Goal: Information Seeking & Learning: Learn about a topic

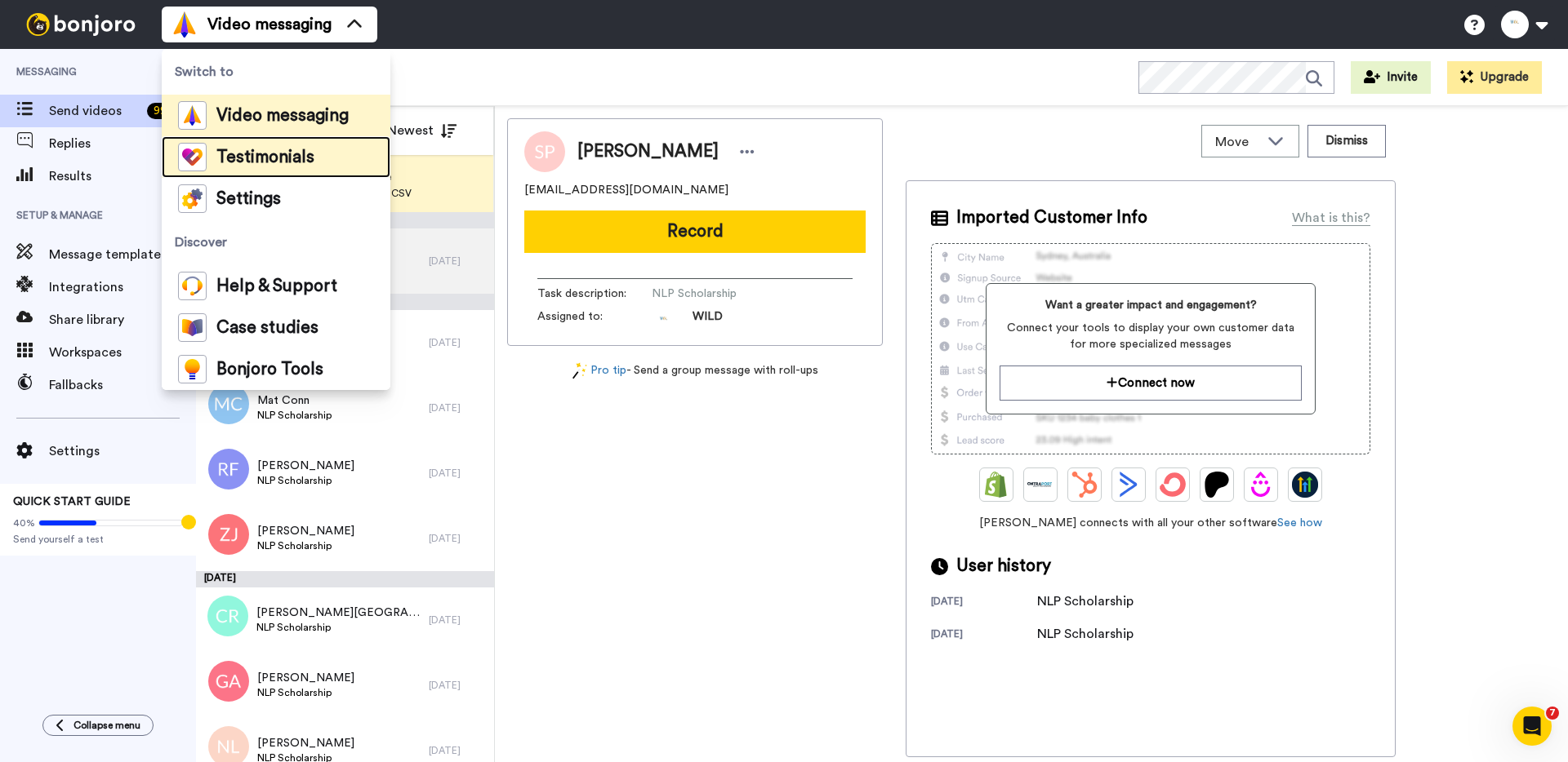
click at [298, 156] on span "Testimonials" at bounding box center [265, 157] width 98 height 16
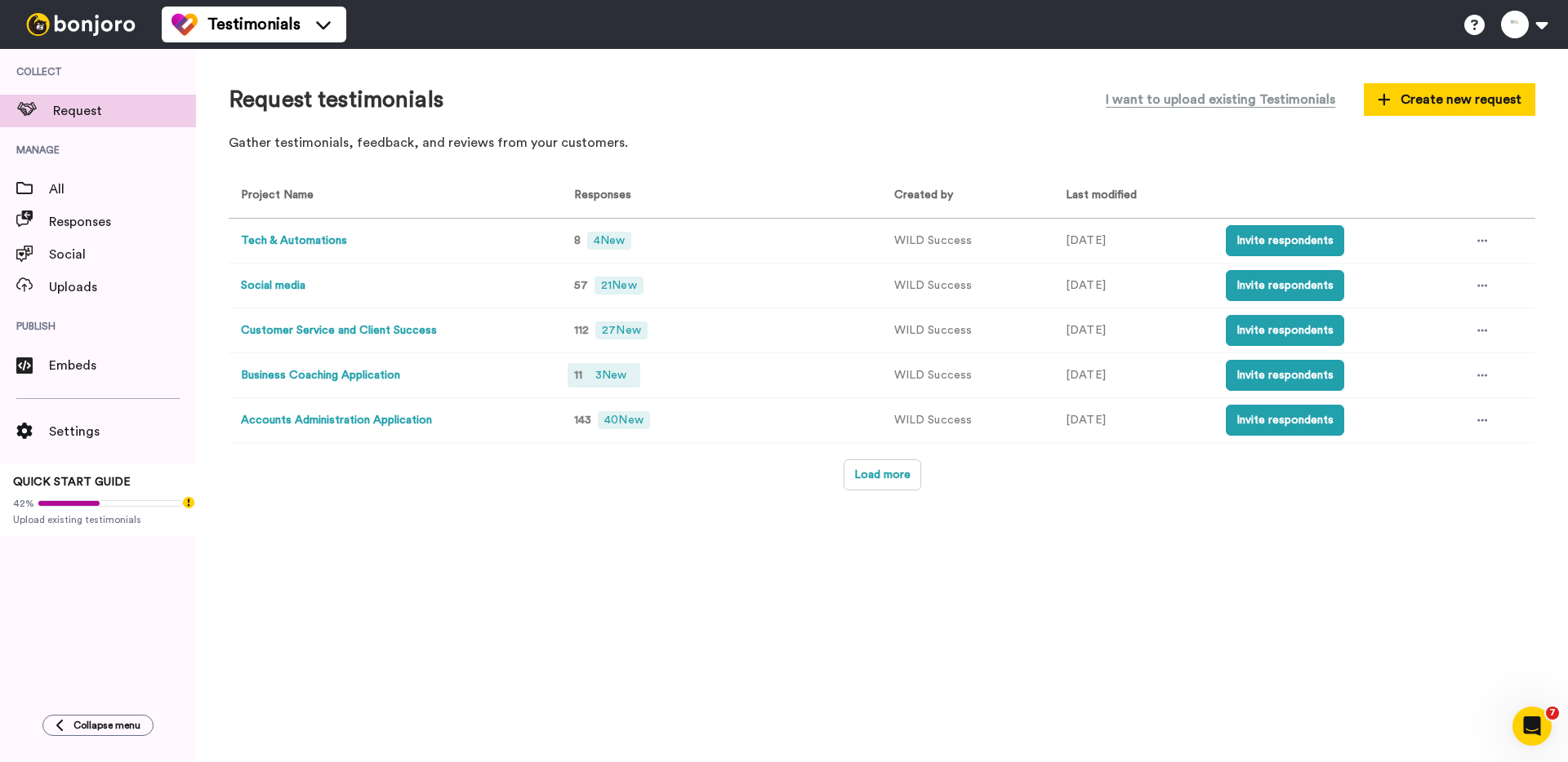
click at [603, 376] on span "3 New" at bounding box center [610, 375] width 44 height 18
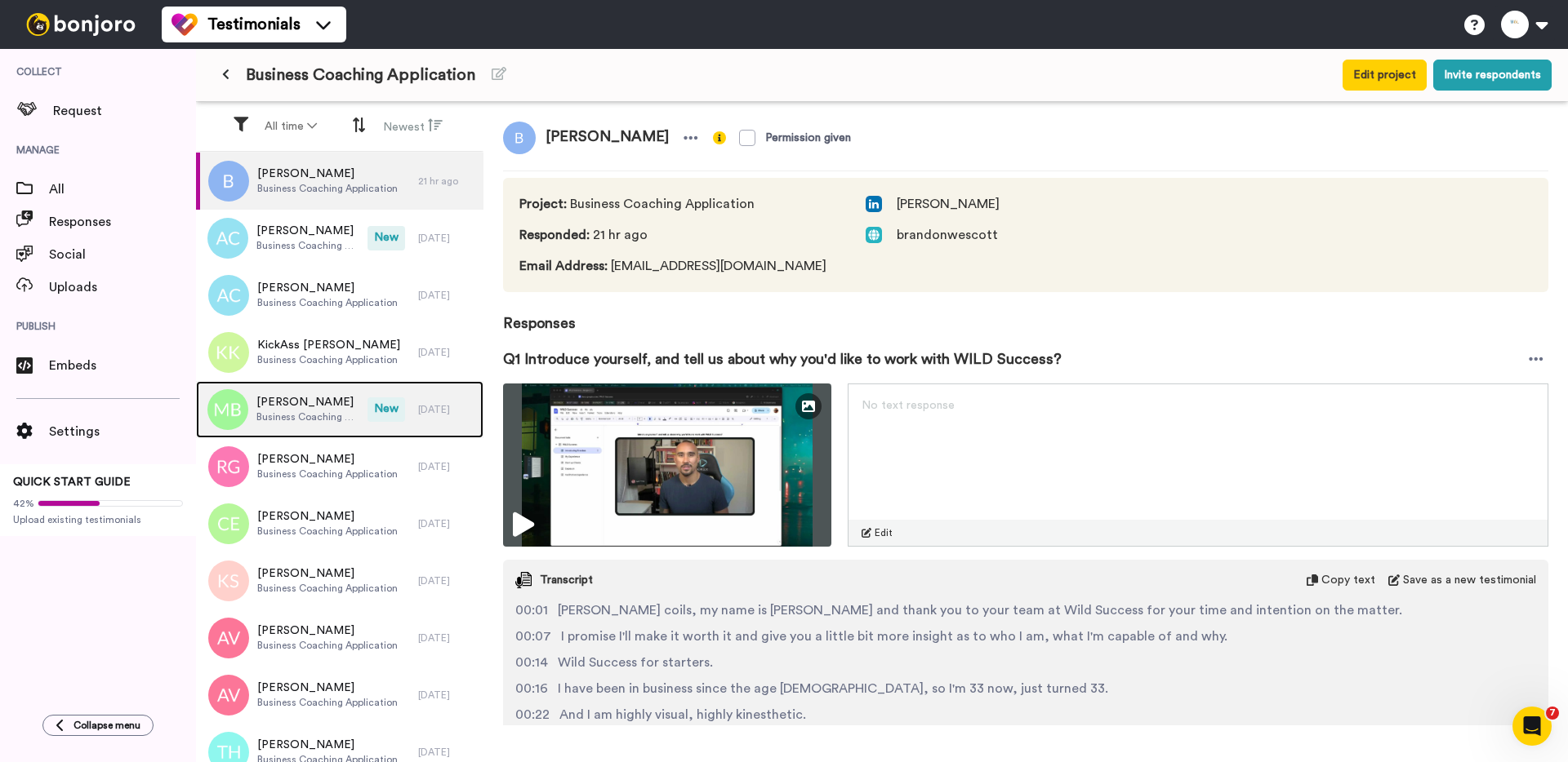
click at [354, 409] on span "[PERSON_NAME]" at bounding box center [308, 402] width 103 height 16
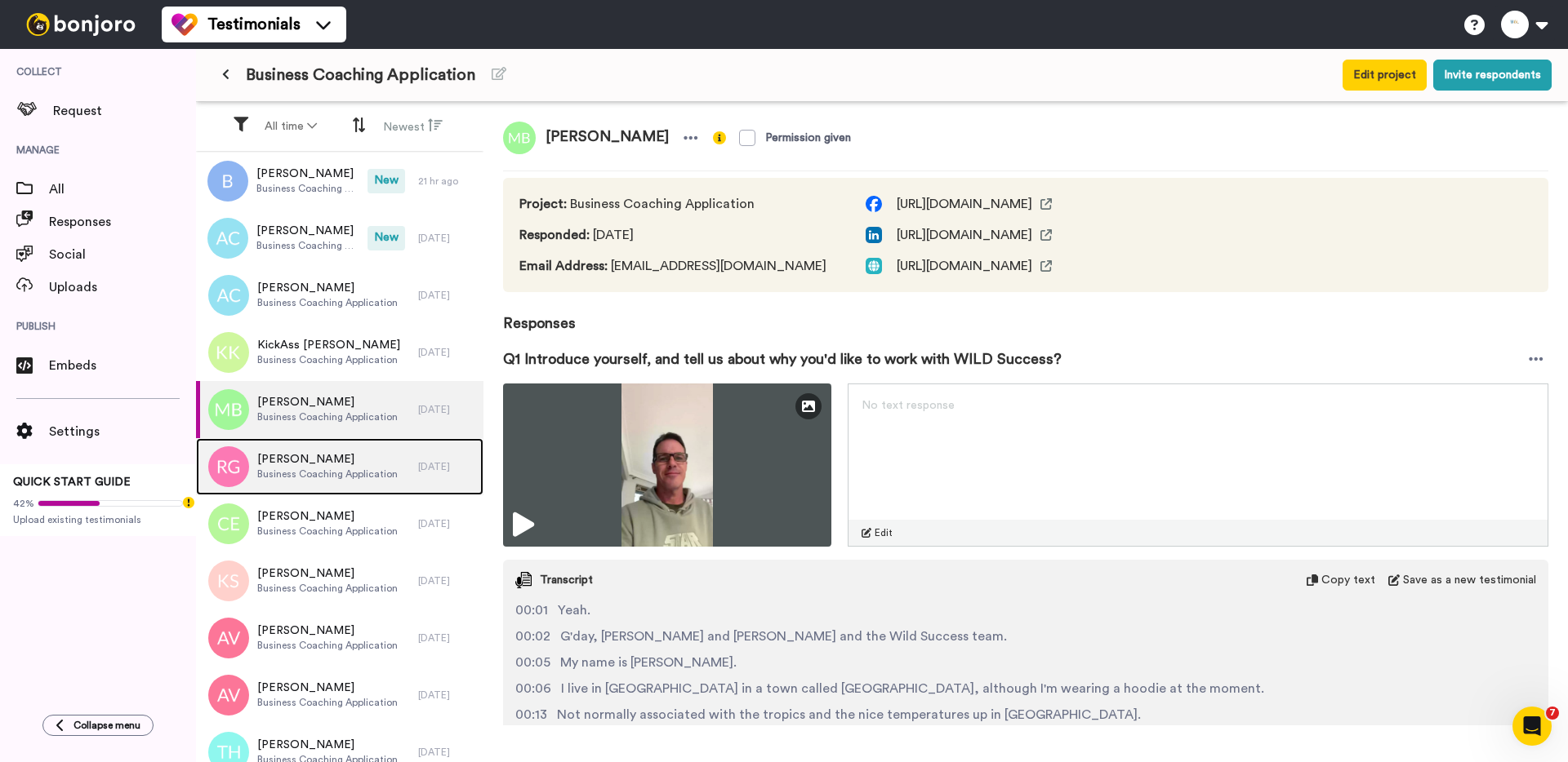
click at [337, 459] on span "[PERSON_NAME]" at bounding box center [327, 459] width 140 height 16
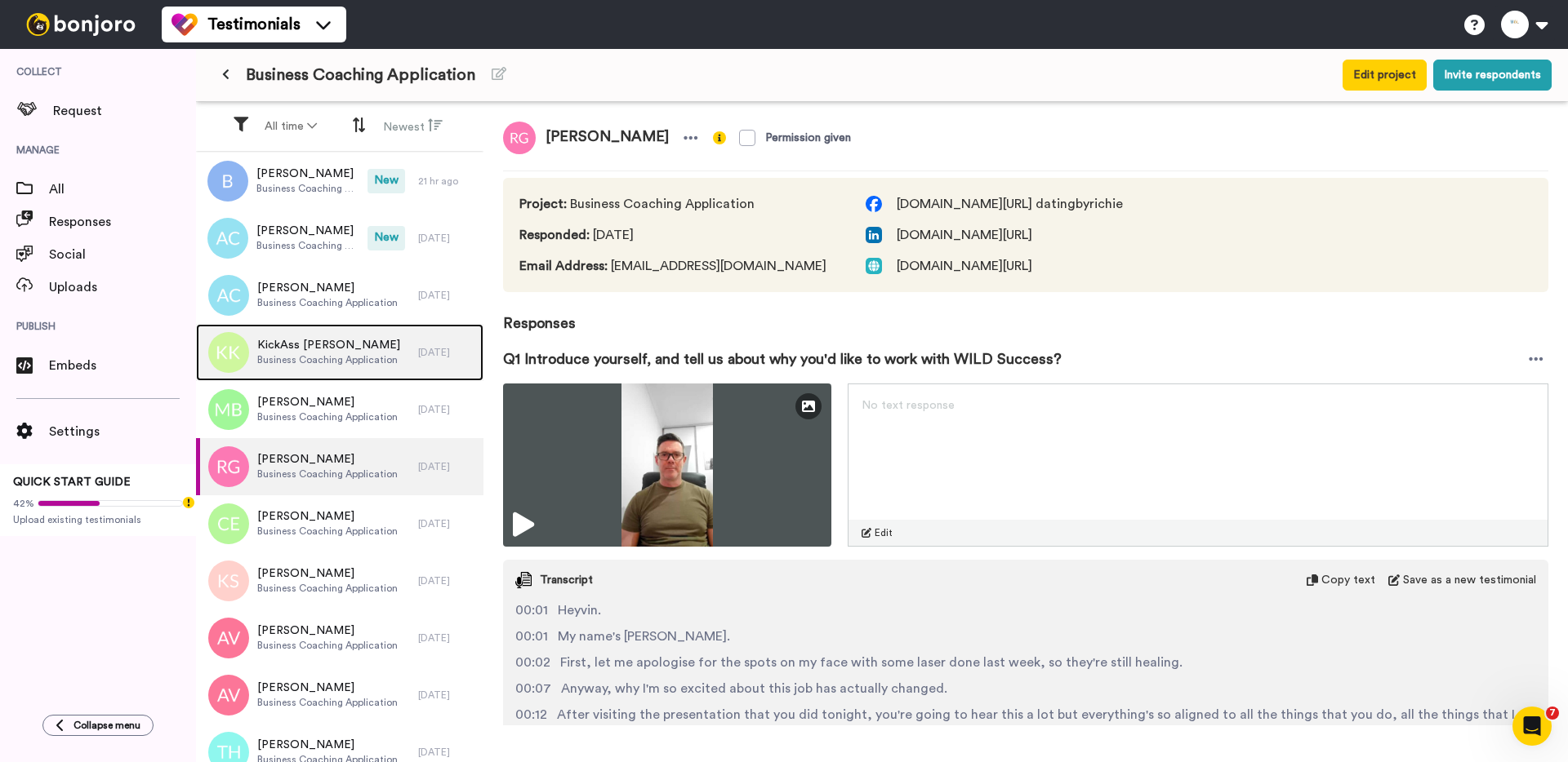
click at [340, 353] on span "Business Coaching Application" at bounding box center [329, 359] width 143 height 13
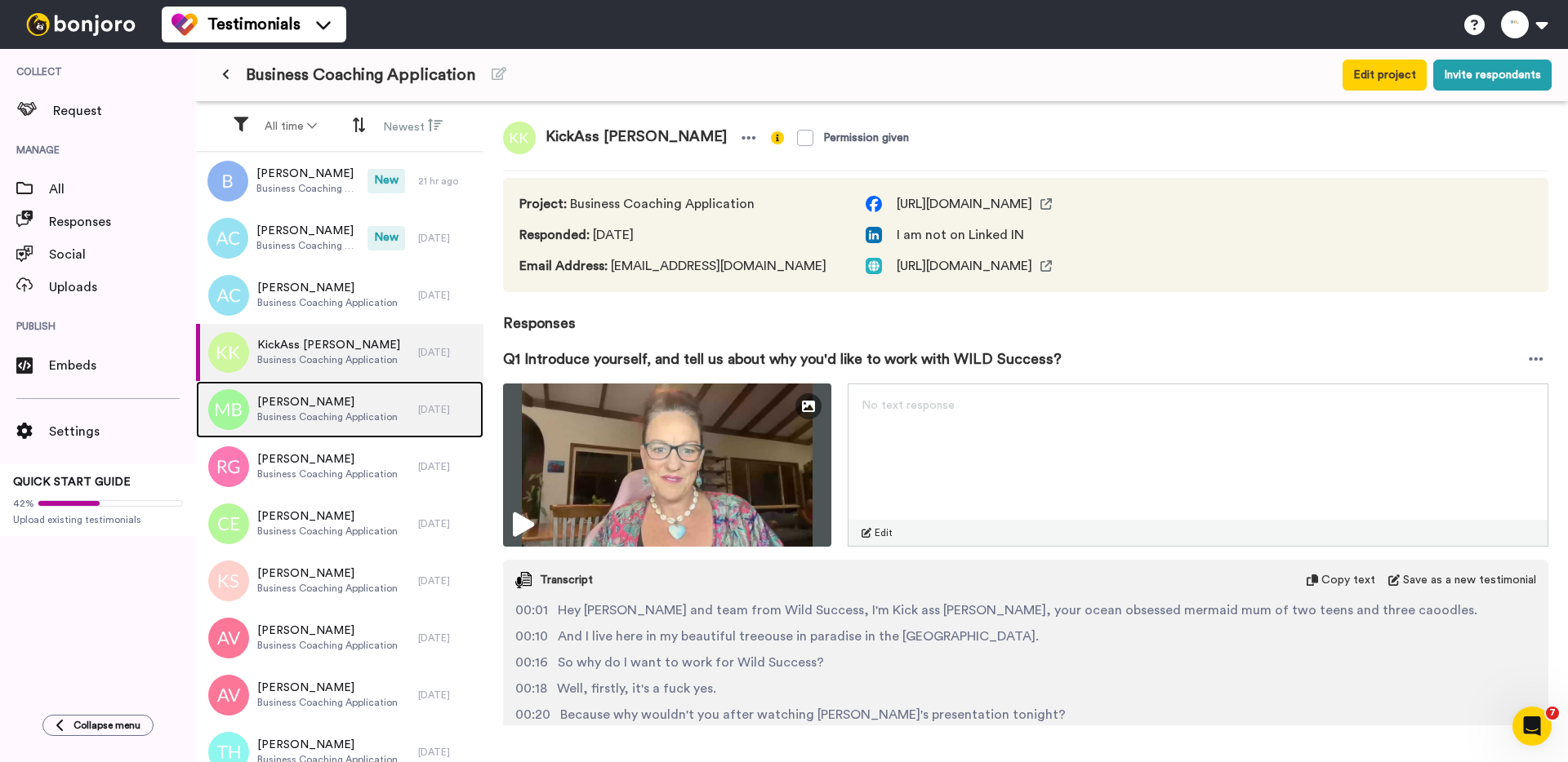
click at [325, 404] on span "[PERSON_NAME]" at bounding box center [327, 402] width 140 height 16
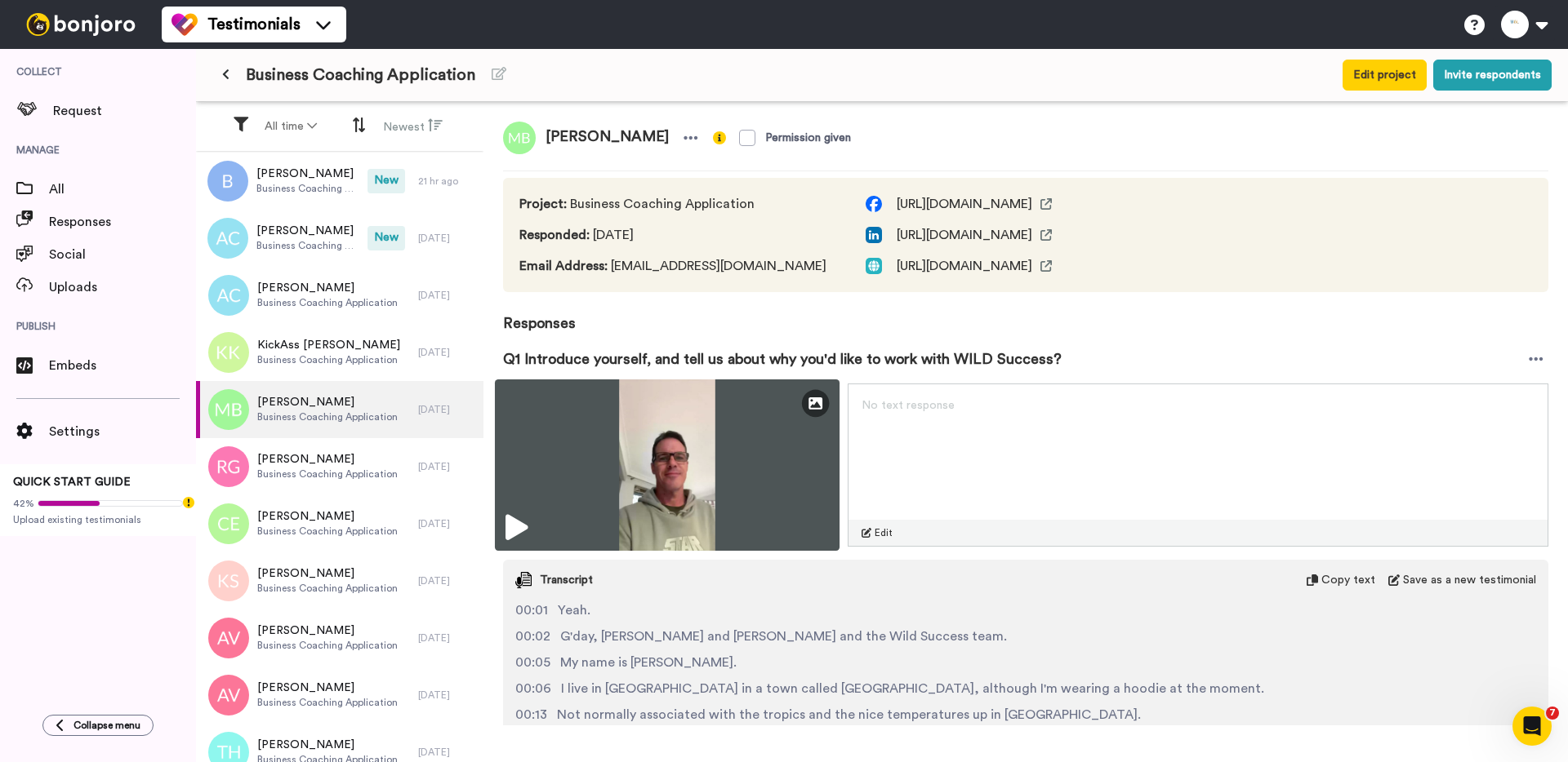
click at [642, 473] on img at bounding box center [667, 465] width 345 height 171
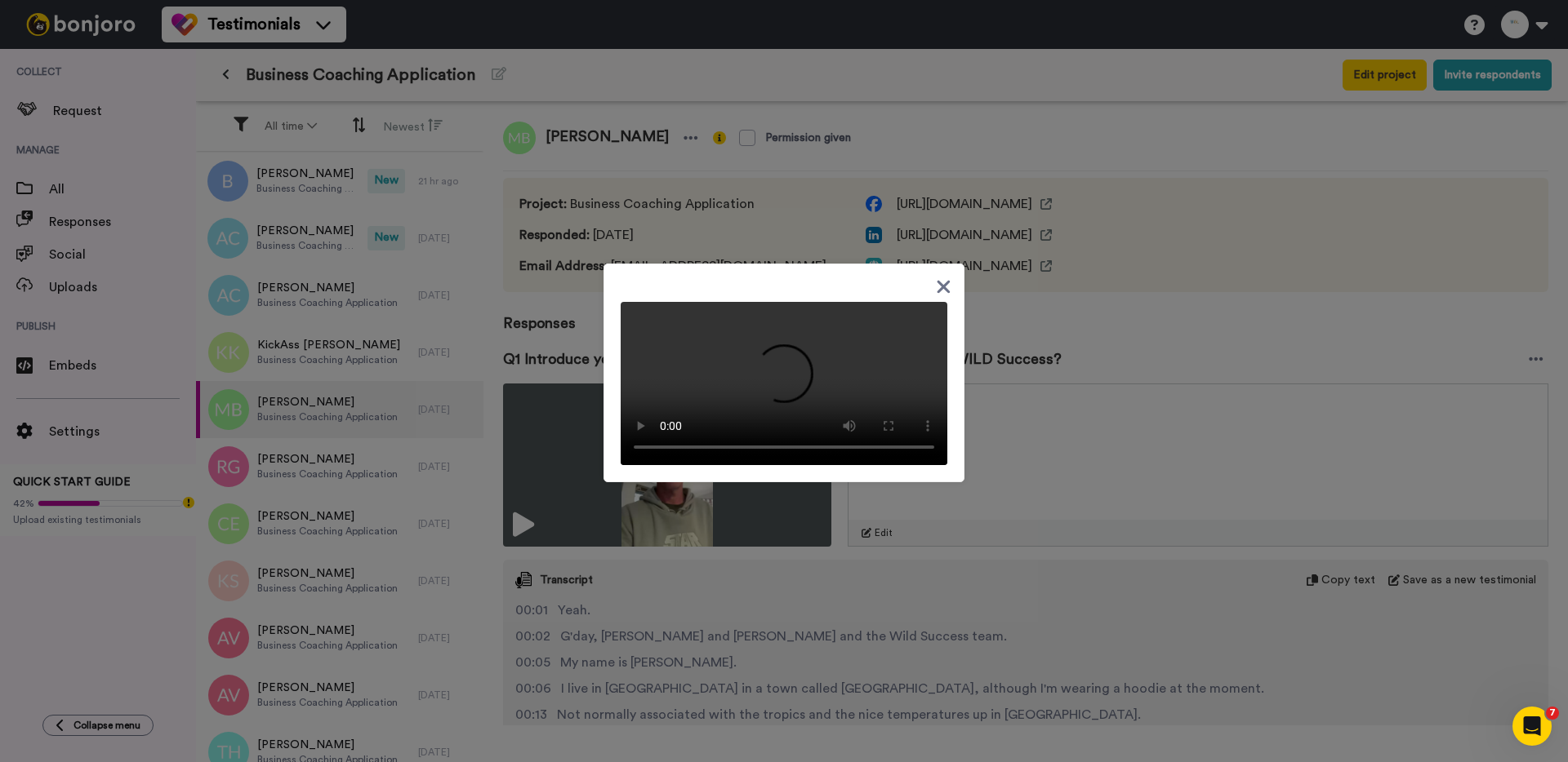
click at [1030, 340] on div at bounding box center [784, 381] width 1568 height 762
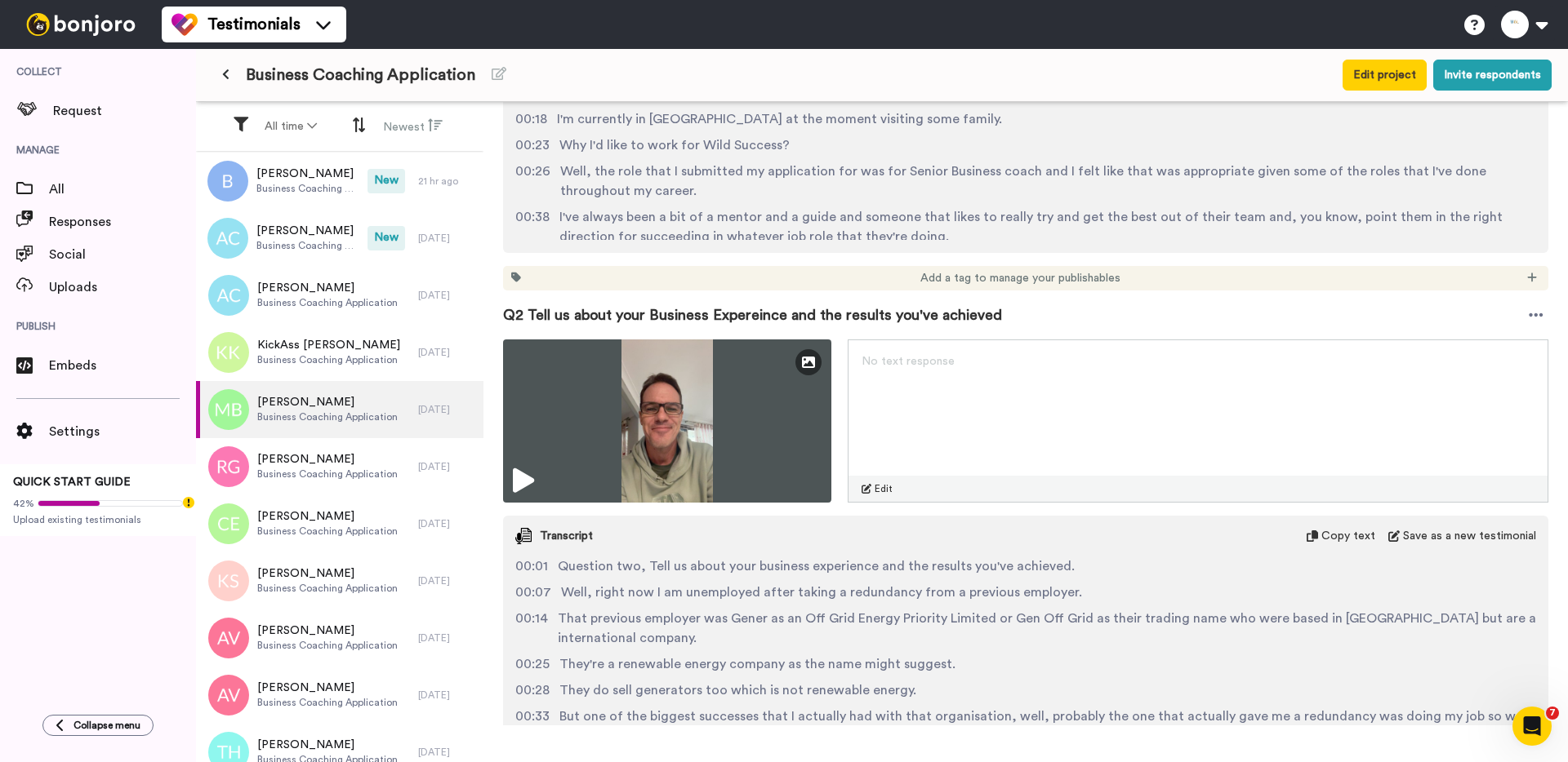
scroll to position [666, 0]
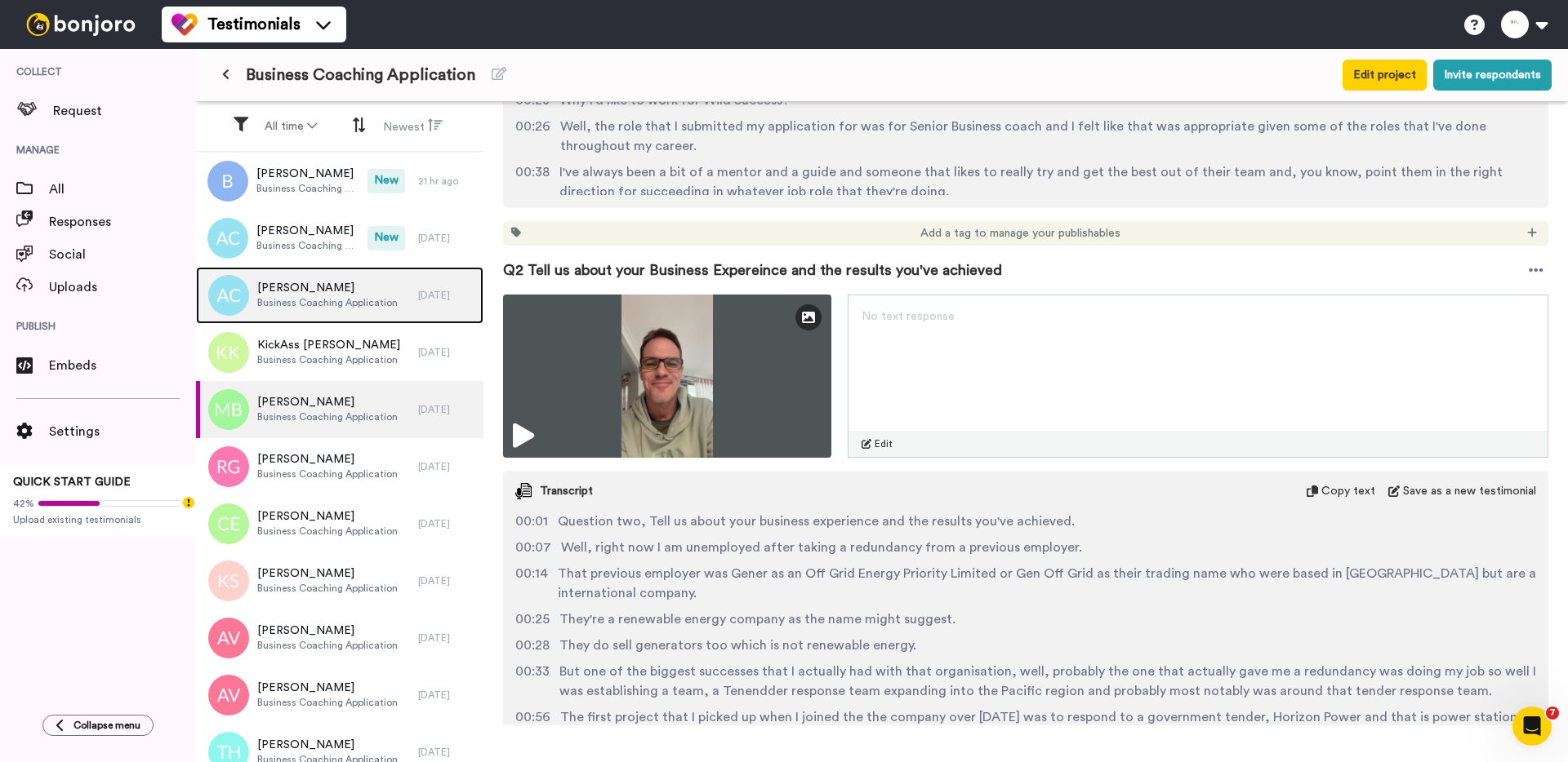
click at [286, 288] on span "[PERSON_NAME]" at bounding box center [327, 288] width 140 height 16
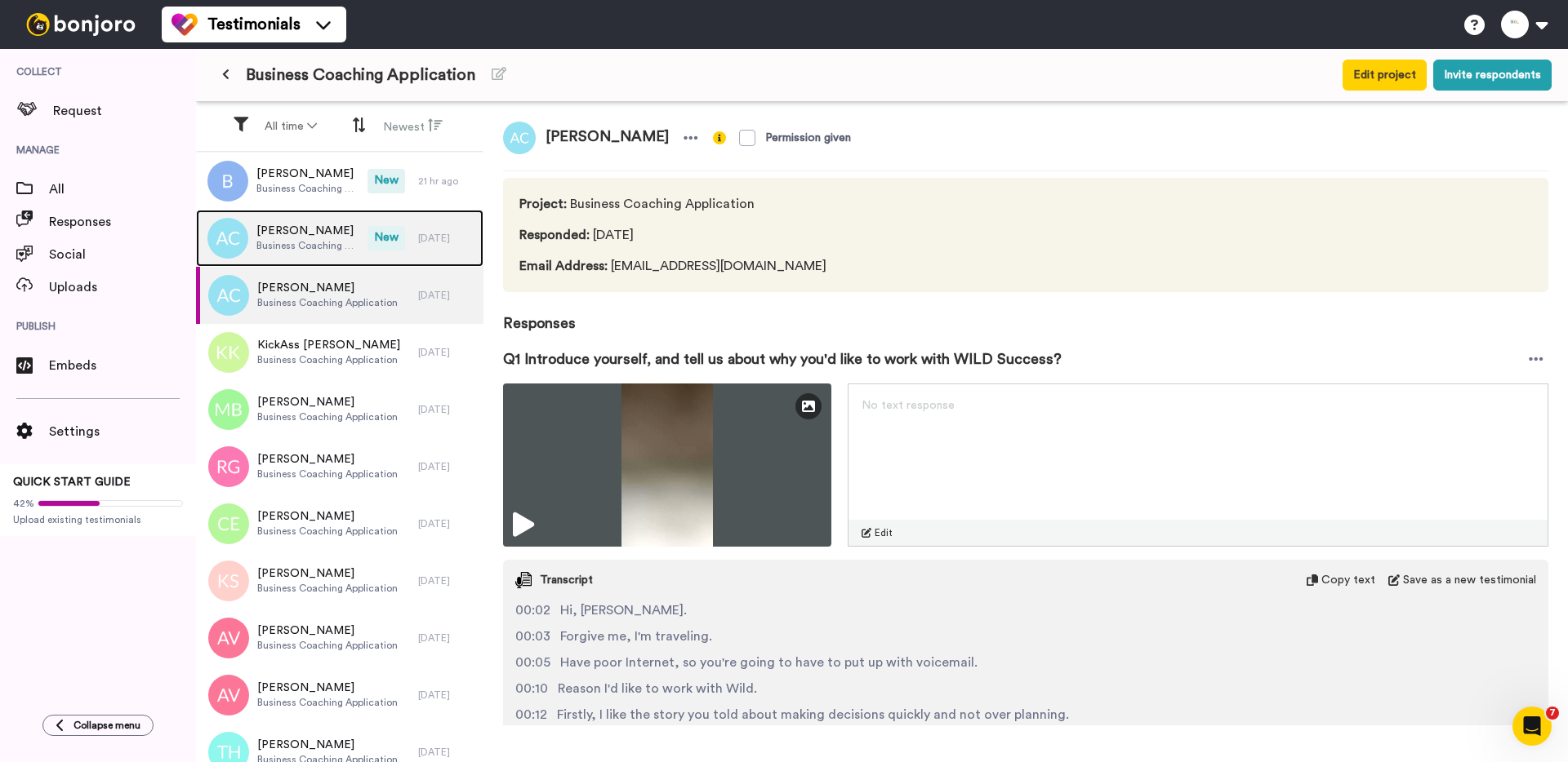
click at [296, 232] on span "[PERSON_NAME]" at bounding box center [308, 231] width 103 height 16
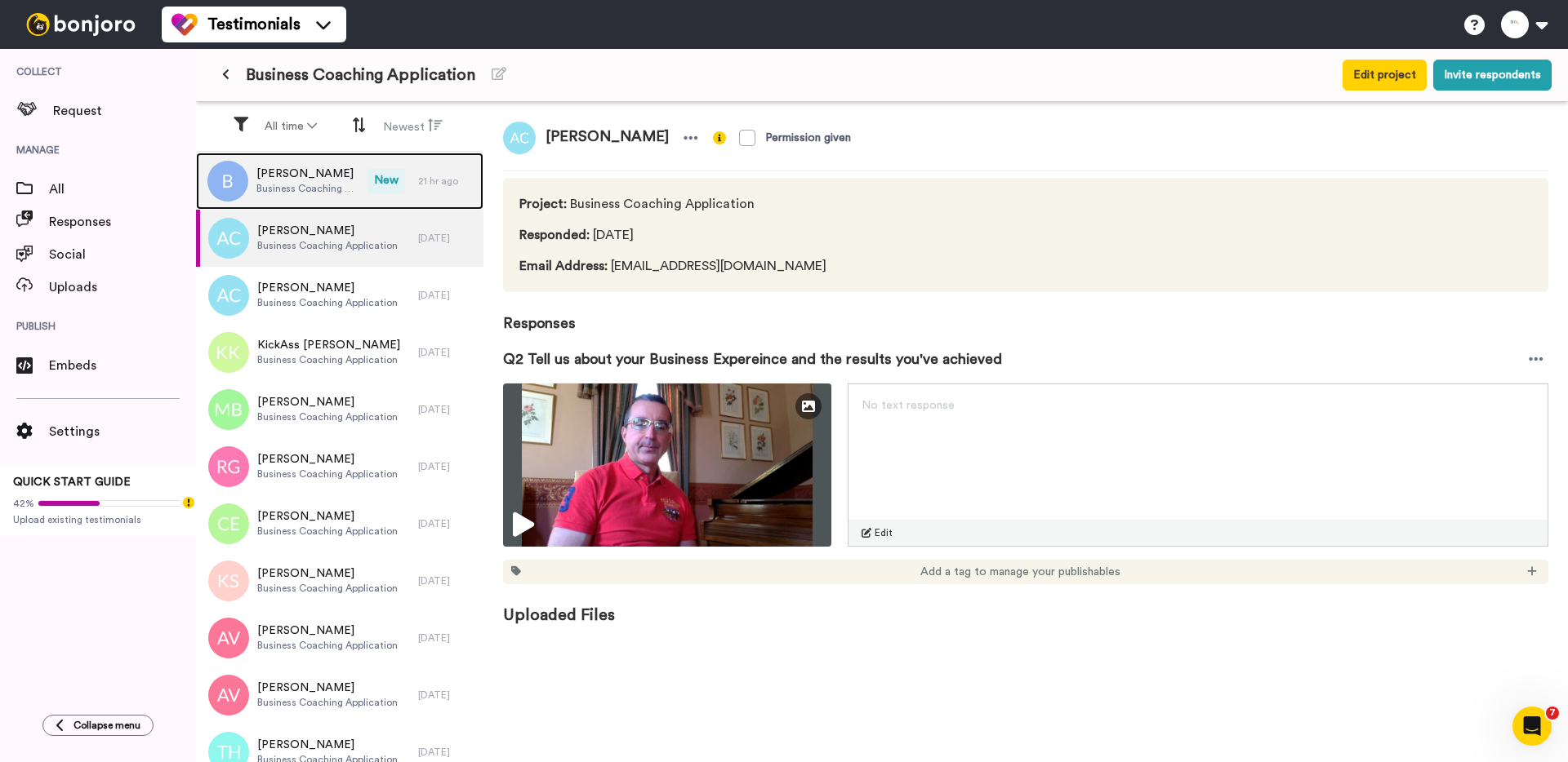
click at [299, 203] on div "[PERSON_NAME] Business Coaching Application" at bounding box center [281, 181] width 171 height 57
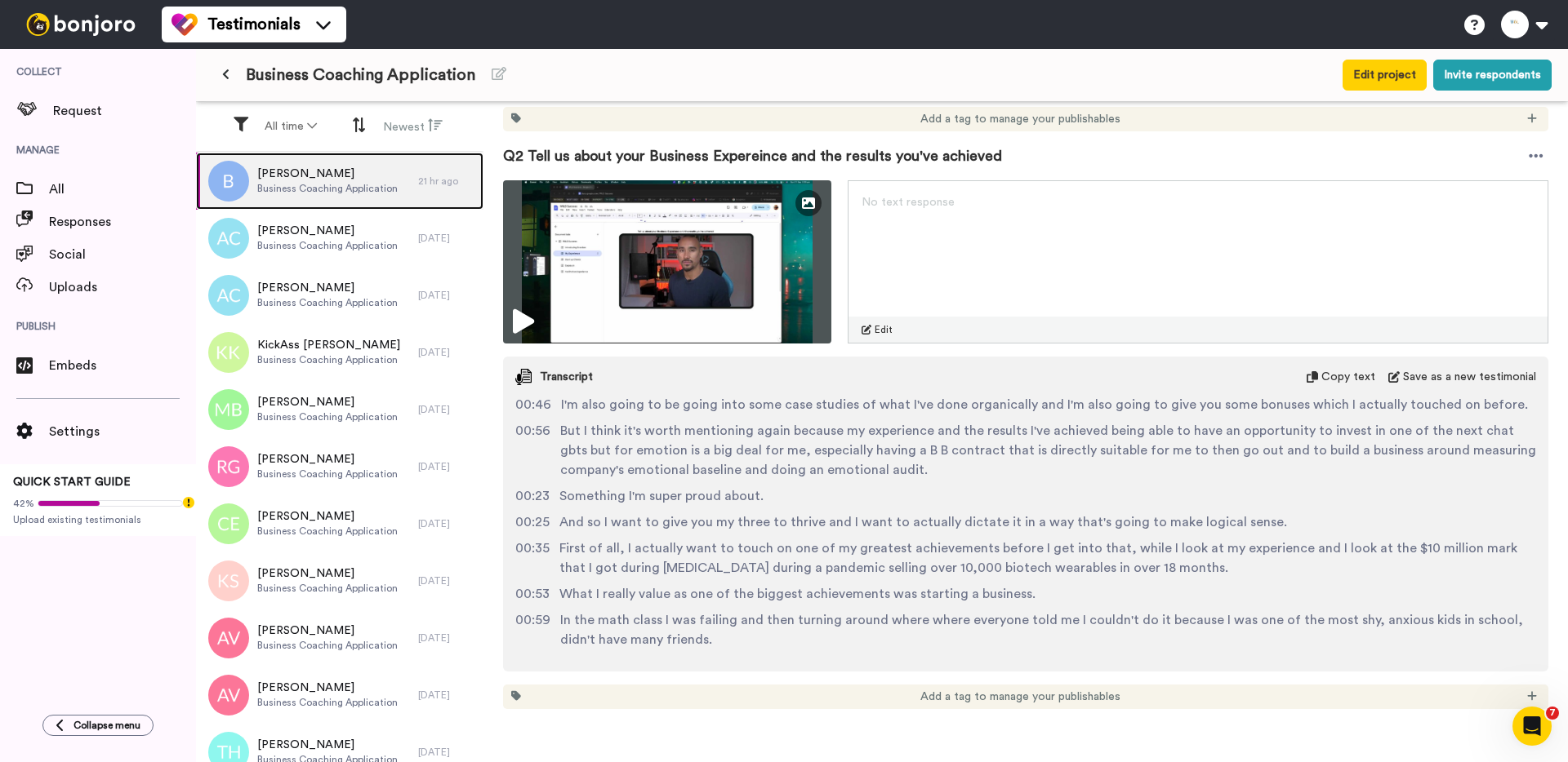
scroll to position [235, 0]
